Goal: Browse casually

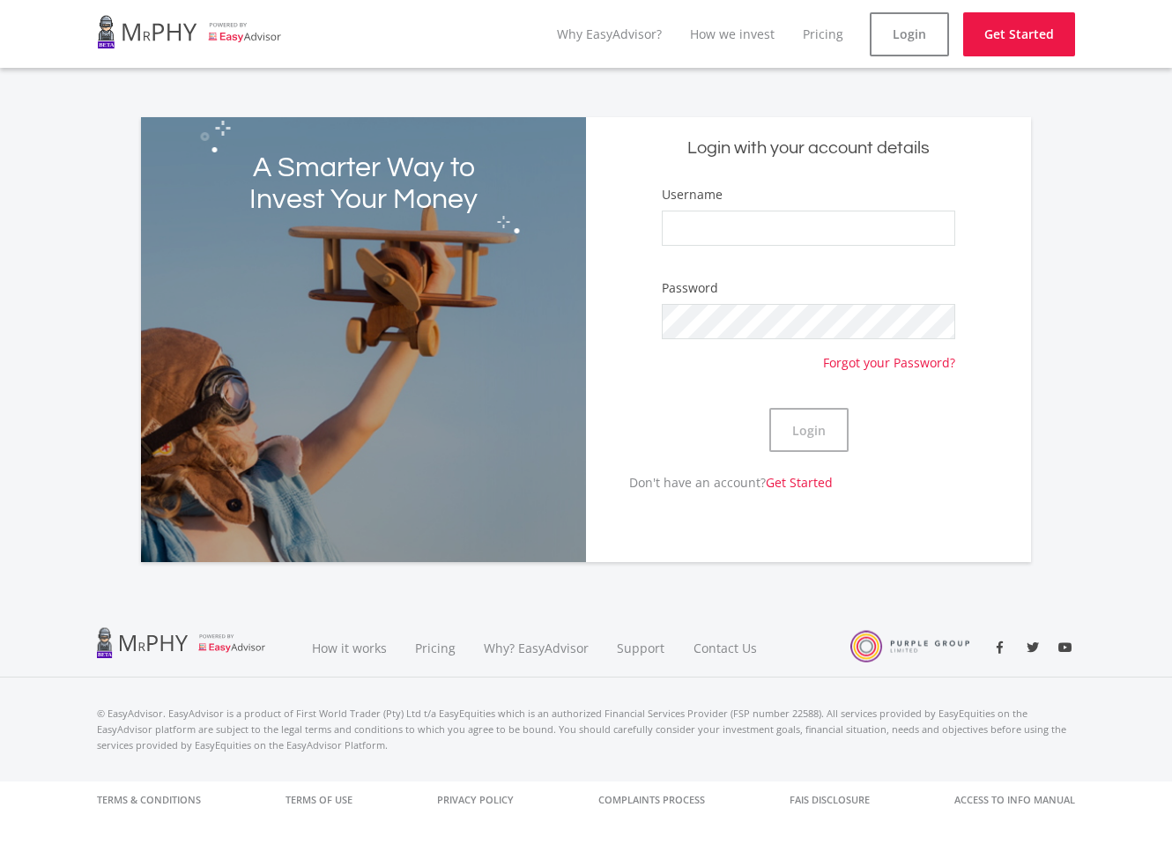
click at [240, 41] on link at bounding box center [189, 31] width 185 height 49
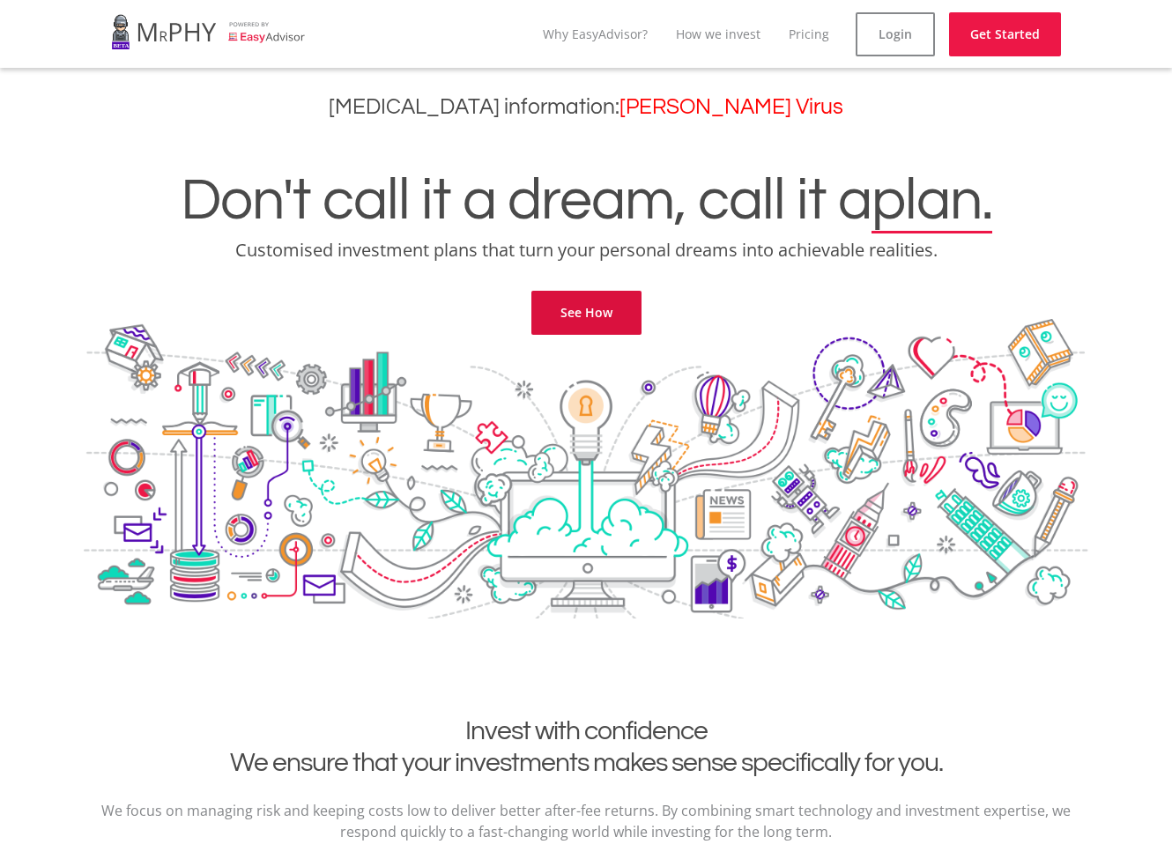
click at [613, 316] on link "See How" at bounding box center [587, 313] width 110 height 44
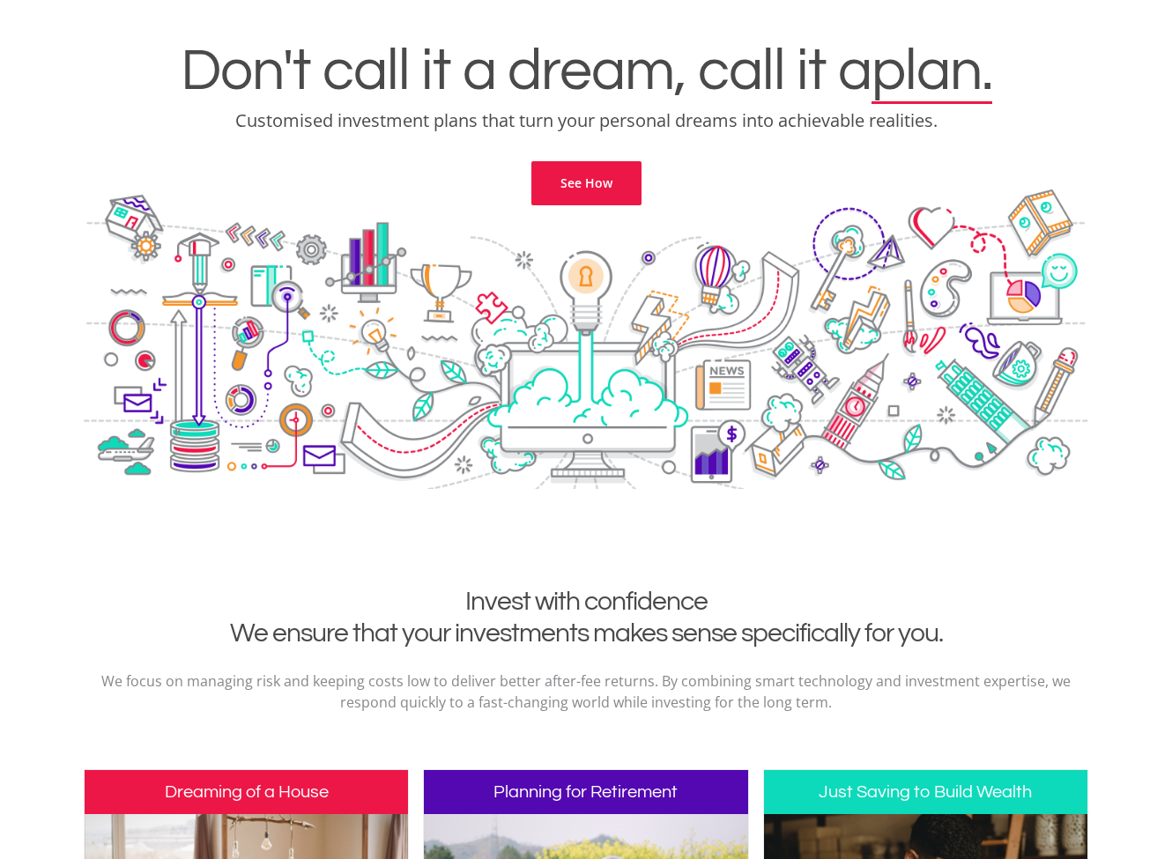
scroll to position [72, 0]
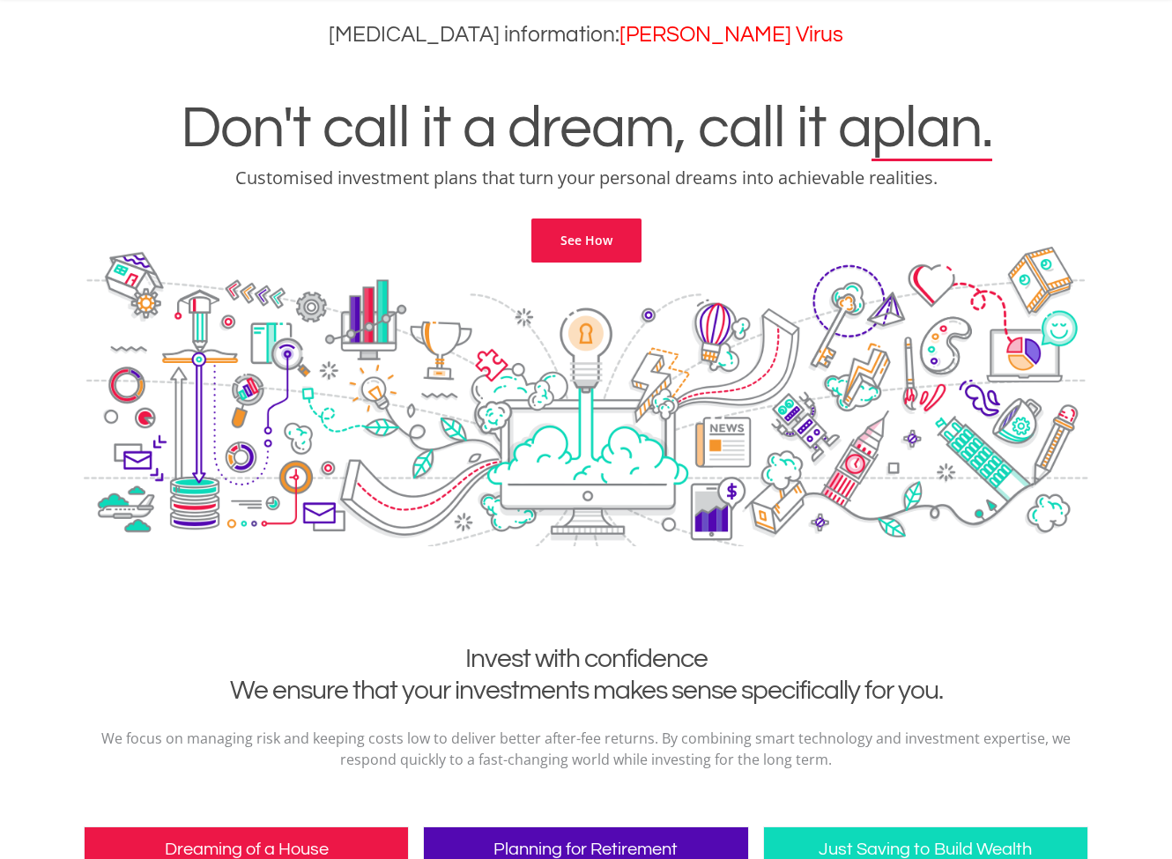
drag, startPoint x: 87, startPoint y: 214, endPoint x: 46, endPoint y: 346, distance: 138.6
click at [46, 346] on div "Don't call it a dream, call it a plan. Customised investment plans that turn yo…" at bounding box center [586, 349] width 1146 height 589
click at [389, 410] on div at bounding box center [586, 423] width 1005 height 353
drag, startPoint x: 89, startPoint y: 234, endPoint x: 60, endPoint y: 340, distance: 110.6
click at [60, 340] on div "Don't call it a dream, call it a plan. Customised investment plans that turn yo…" at bounding box center [586, 349] width 1146 height 589
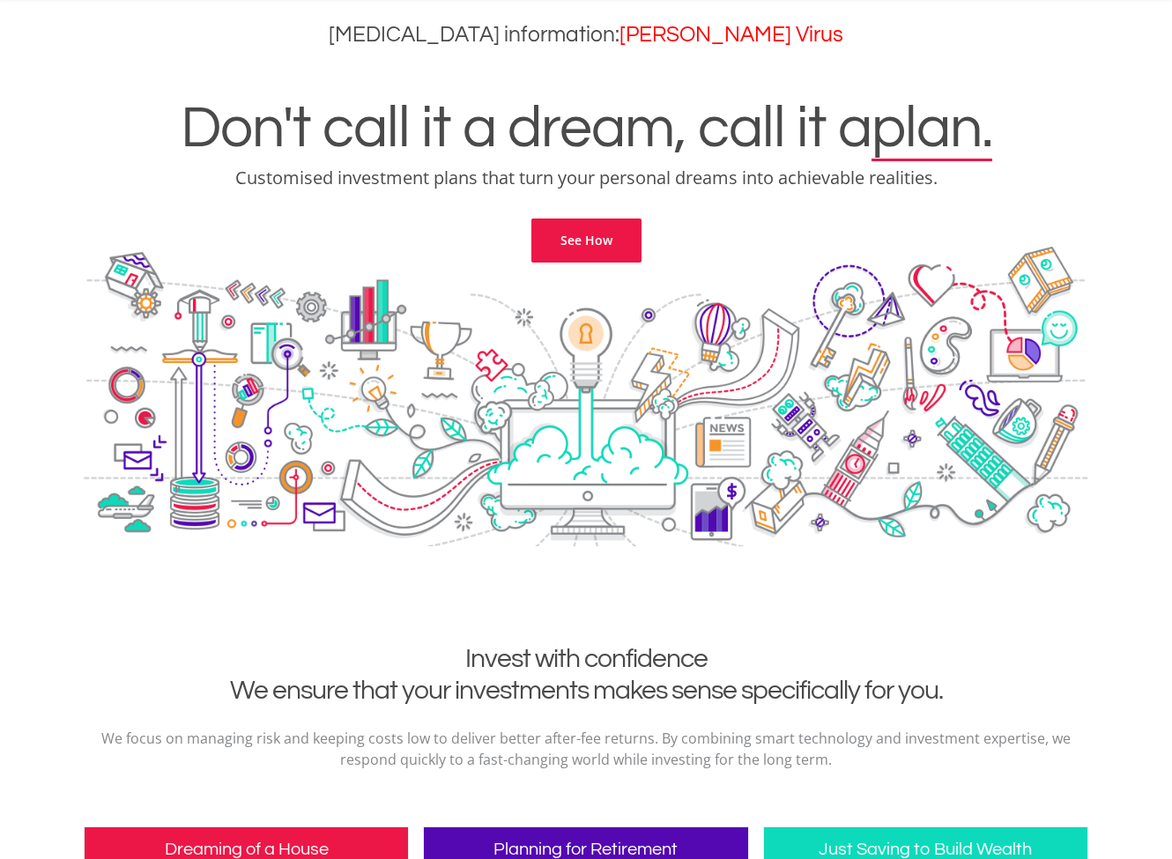
copy div "See How"
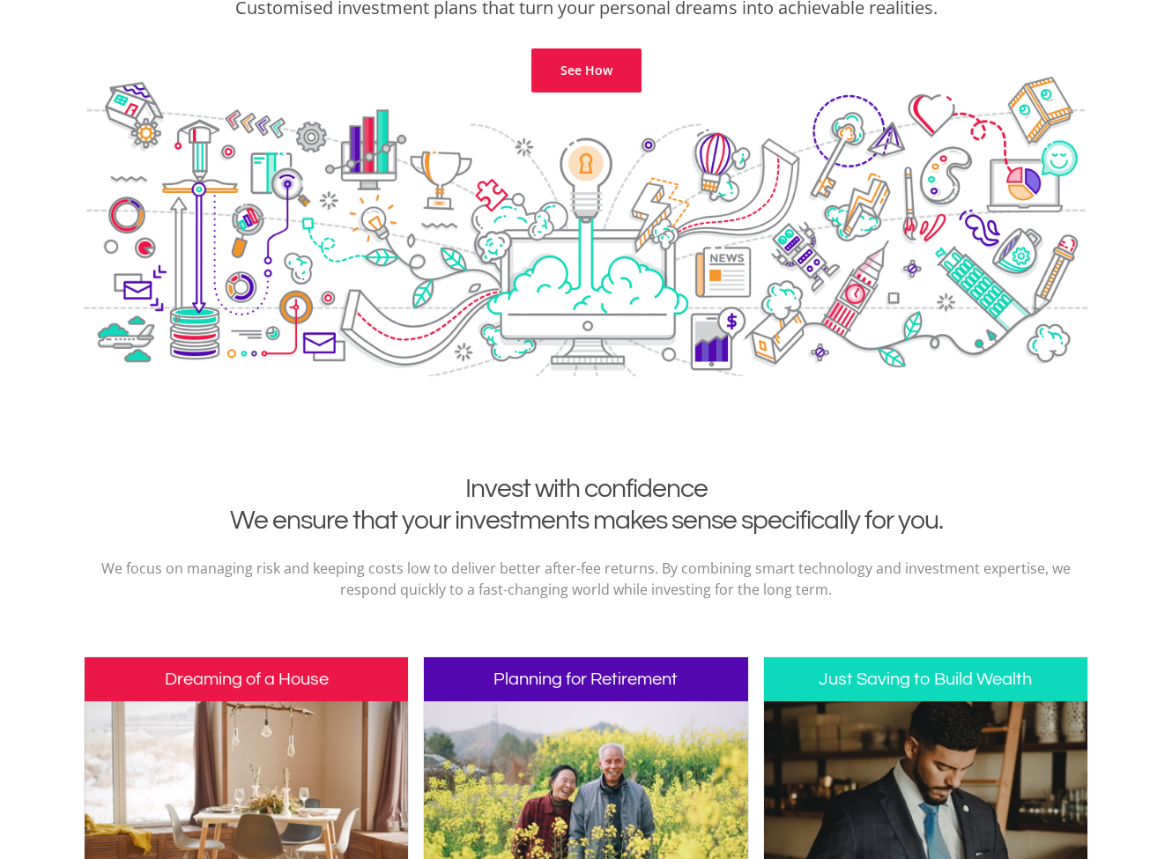
scroll to position [394, 0]
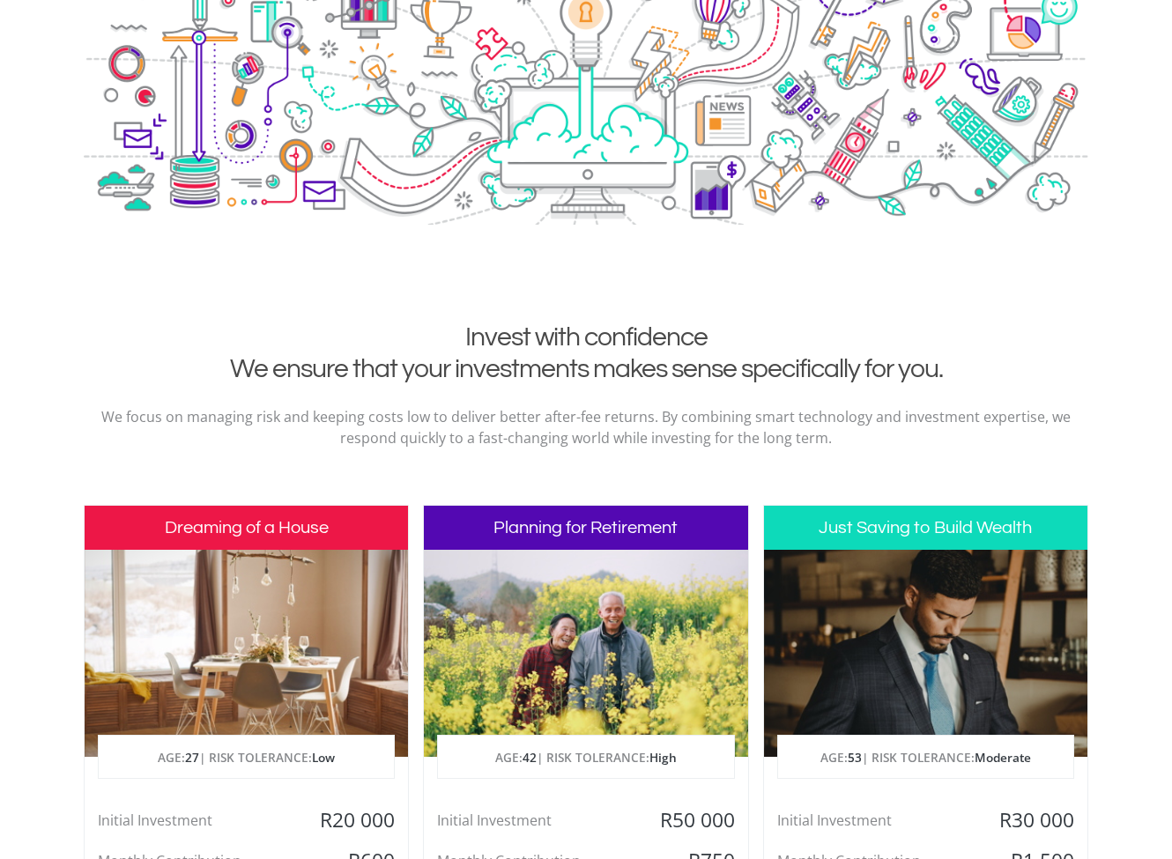
click at [85, 318] on div "Don't call it a dream, call it a plan. Customised investment plans that turn yo…" at bounding box center [586, 27] width 1146 height 589
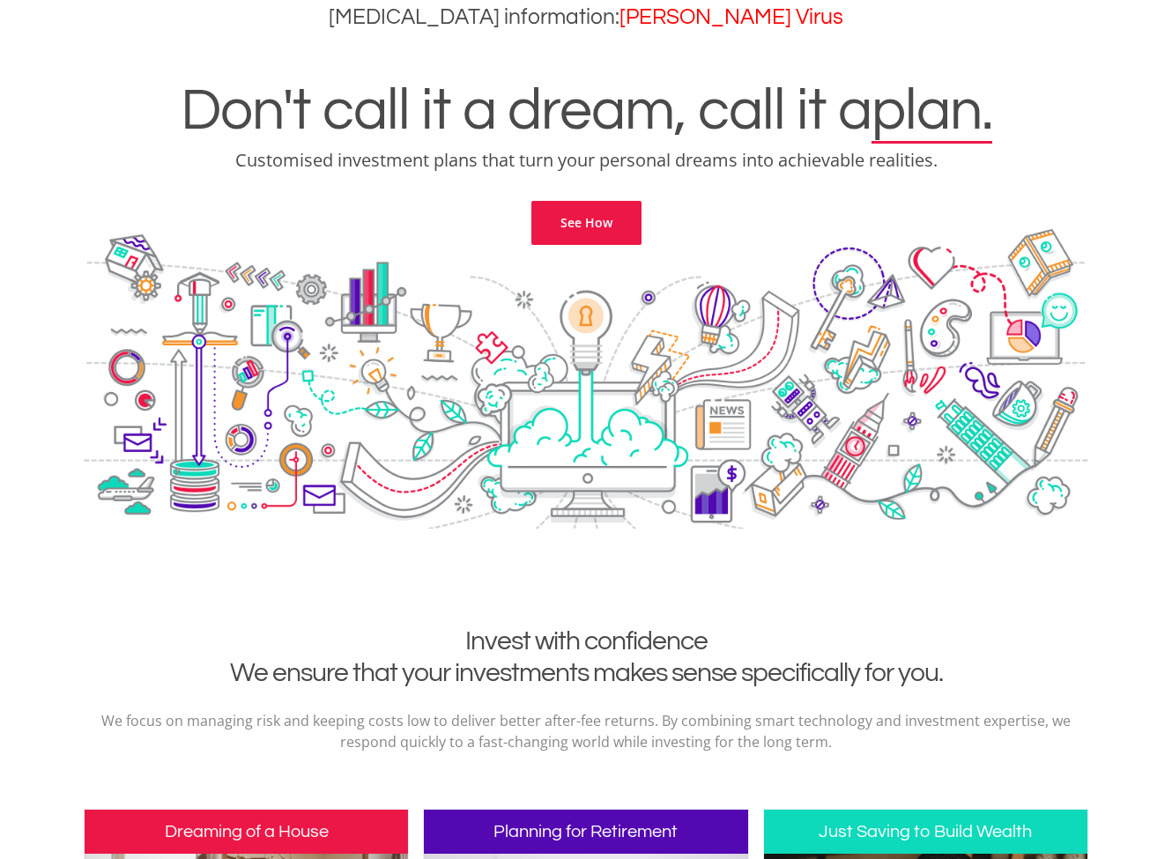
scroll to position [0, 0]
